Goal: Task Accomplishment & Management: Manage account settings

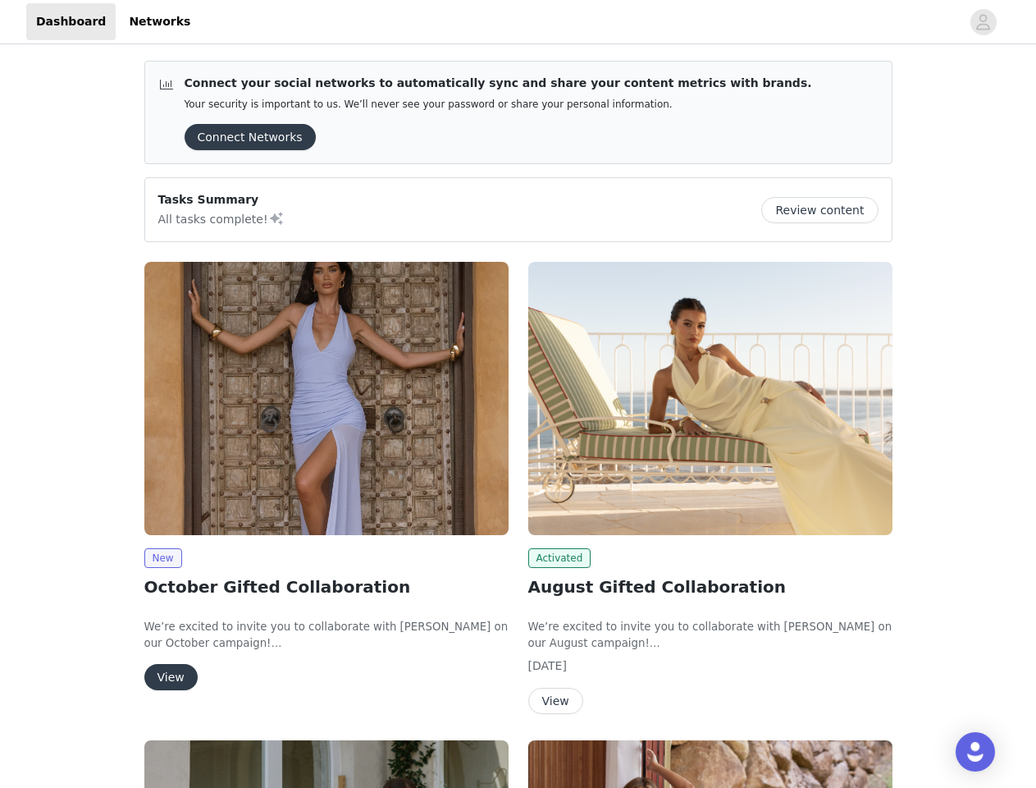
click at [518, 394] on div "Activated August Gifted Collaboration We’re excited to invite you to collaborat…" at bounding box center [710, 491] width 384 height 478
click at [518, 22] on div at bounding box center [580, 21] width 761 height 37
click at [984, 22] on icon "avatar" at bounding box center [983, 22] width 16 height 26
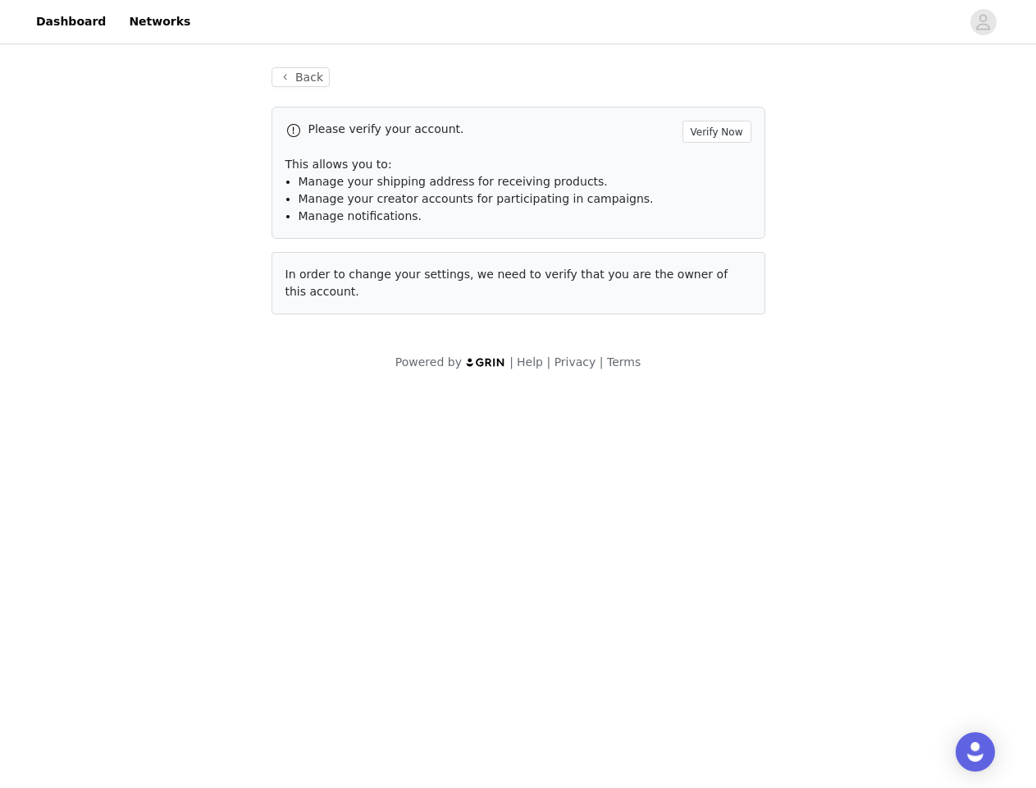
click at [826, 210] on div "Back Please verify your account. Verify Now This allows you to: Manage your shi…" at bounding box center [518, 219] width 1036 height 343
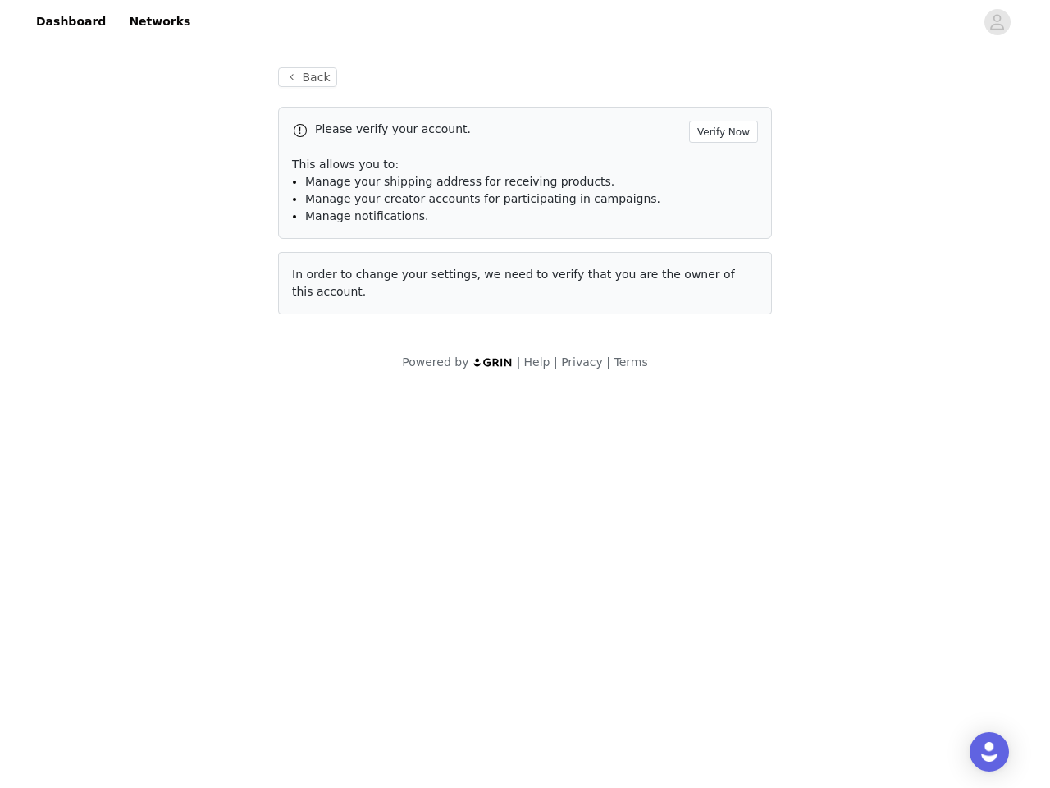
click at [327, 398] on body "Dashboard Networks Back Please verify your account. Verify Now This allows you …" at bounding box center [525, 394] width 1050 height 788
